Goal: Obtain resource: Download file/media

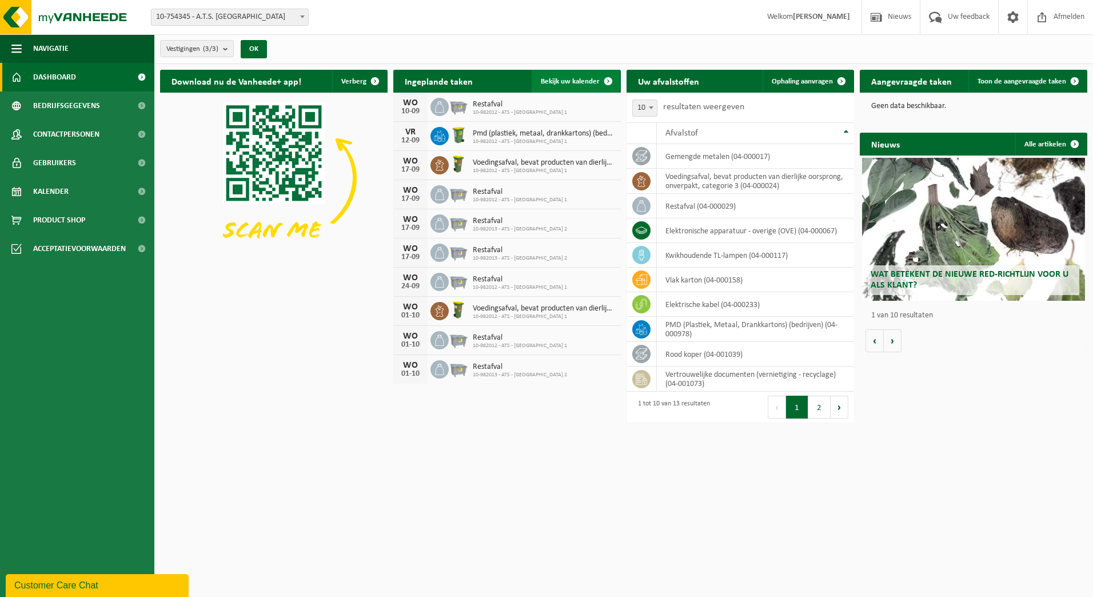
click at [610, 81] on span at bounding box center [608, 81] width 23 height 23
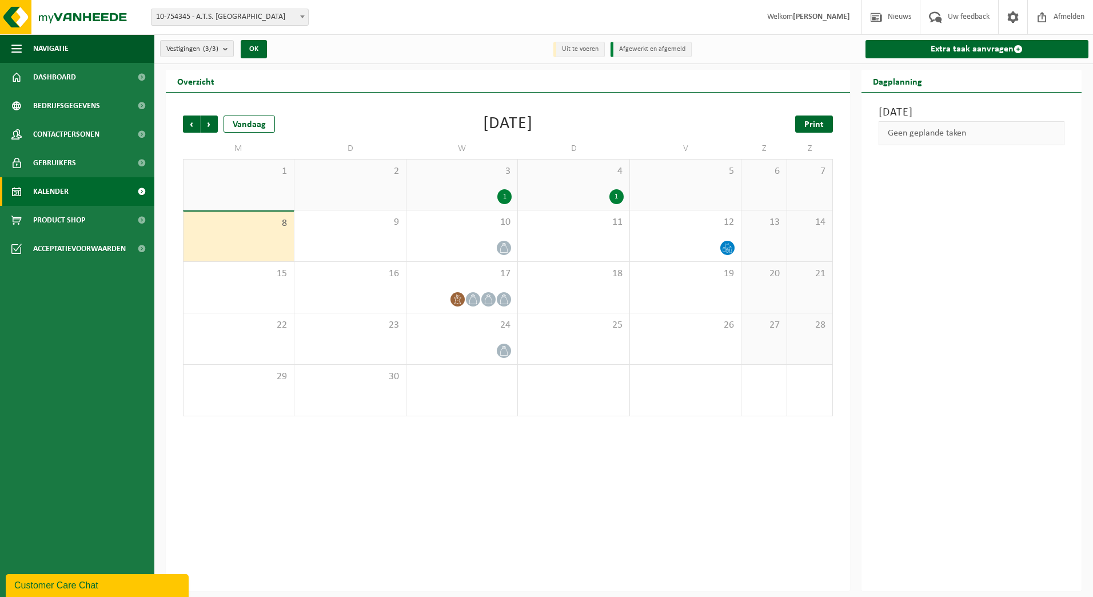
click at [817, 125] on span "Print" at bounding box center [813, 124] width 19 height 9
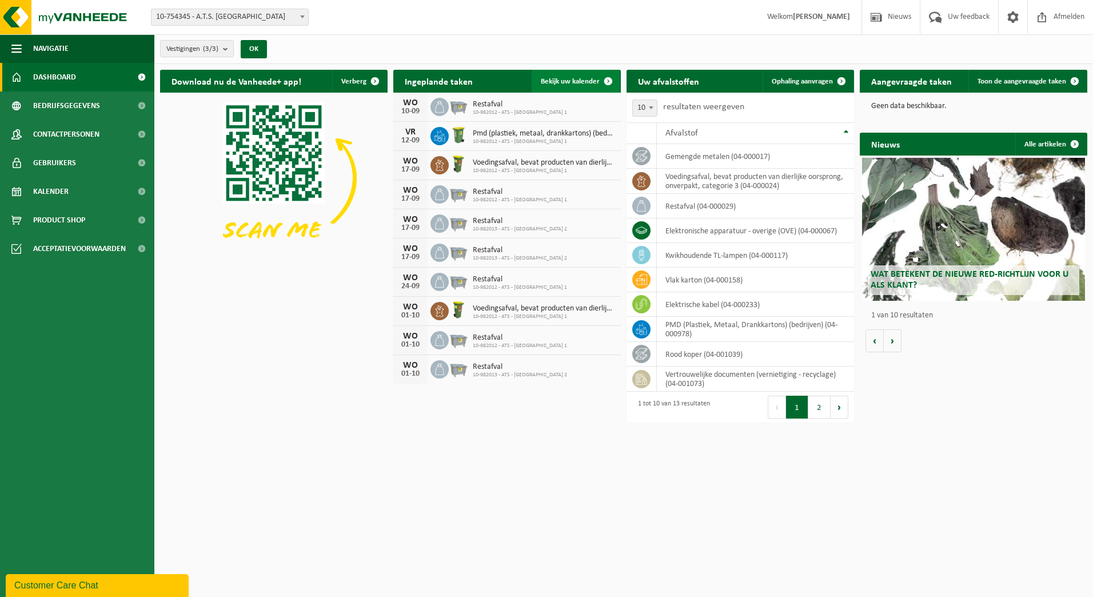
click at [608, 77] on span at bounding box center [608, 81] width 23 height 23
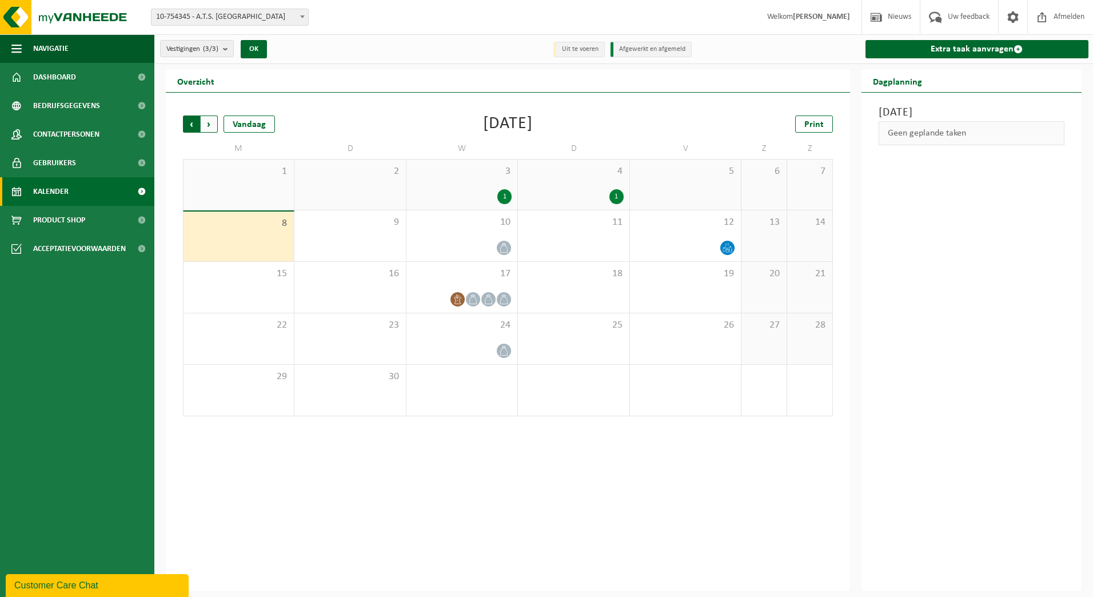
click at [210, 121] on span "Volgende" at bounding box center [209, 123] width 17 height 17
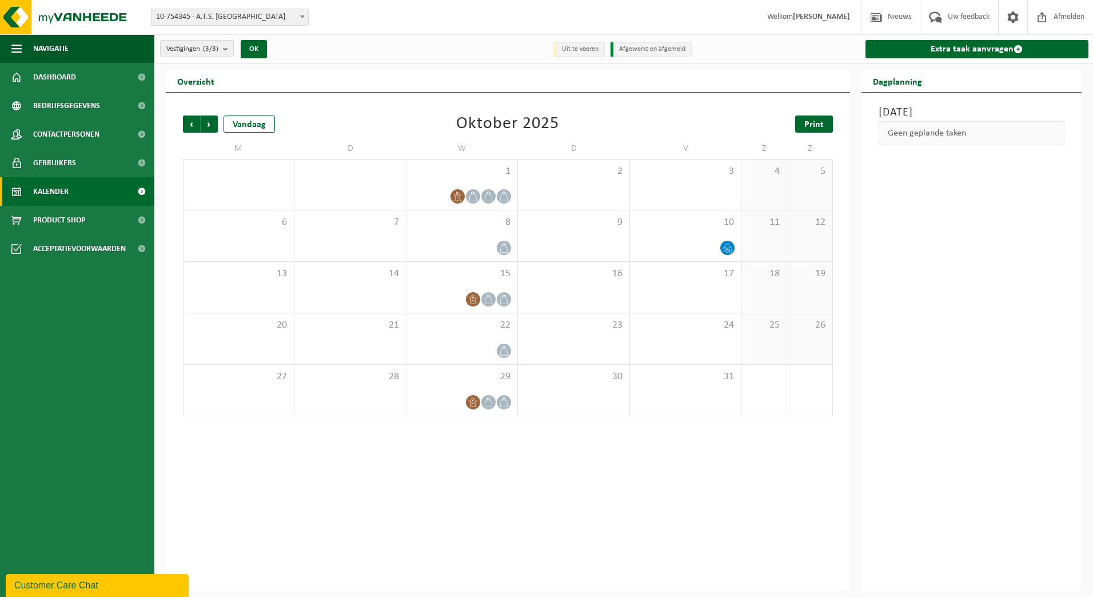
click at [817, 123] on span "Print" at bounding box center [813, 124] width 19 height 9
